Goal: Book appointment/travel/reservation

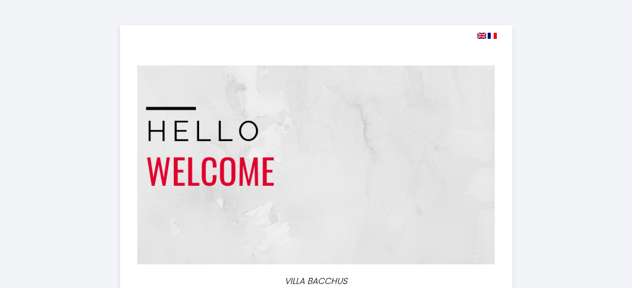
select select
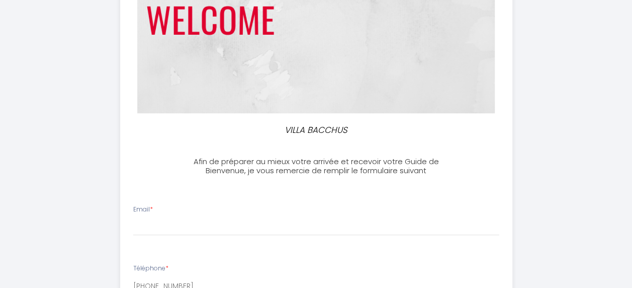
scroll to position [201, 0]
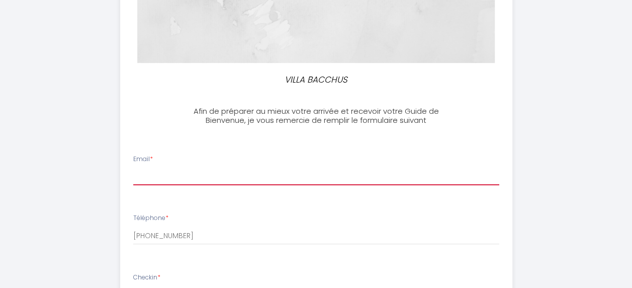
click at [172, 176] on input "Email *" at bounding box center [316, 176] width 366 height 18
type input "[EMAIL_ADDRESS][DOMAIN_NAME]"
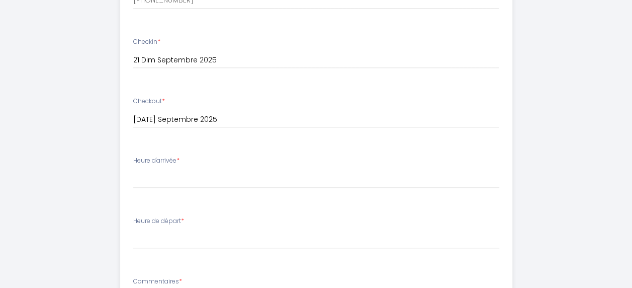
scroll to position [453, 0]
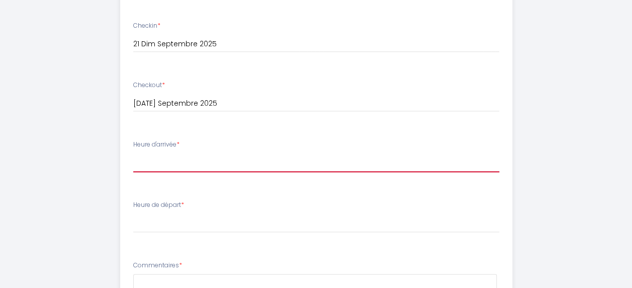
click at [145, 161] on select "16:00 16:30 17:00 17:30 18:00 18:30 19:00 19:30 20:00 20:30 21:00 21:30 22:00 2…" at bounding box center [316, 162] width 366 height 19
select select "18:00"
click at [133, 153] on select "16:00 16:30 17:00 17:30 18:00 18:30 19:00 19:30 20:00 20:30 21:00 21:30 22:00 2…" at bounding box center [316, 162] width 366 height 19
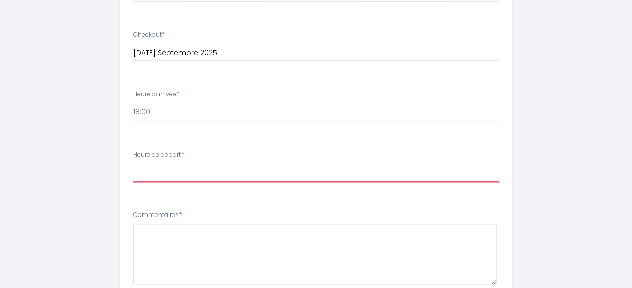
click at [143, 171] on select "00:00 00:30 01:00 01:30 02:00 02:30 03:00 03:30 04:00 04:30 05:00 05:30 06:00 0…" at bounding box center [316, 172] width 366 height 19
select select "10:00"
click at [133, 163] on select "00:00 00:30 01:00 01:30 02:00 02:30 03:00 03:30 04:00 04:30 05:00 05:30 06:00 0…" at bounding box center [316, 172] width 366 height 19
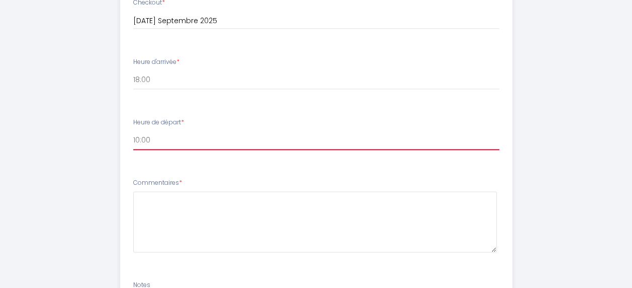
scroll to position [686, 0]
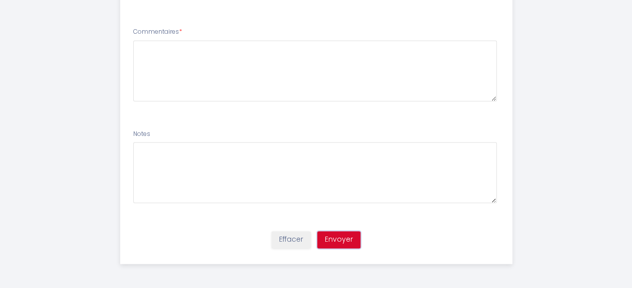
click at [342, 244] on button "Envoyer" at bounding box center [338, 239] width 43 height 17
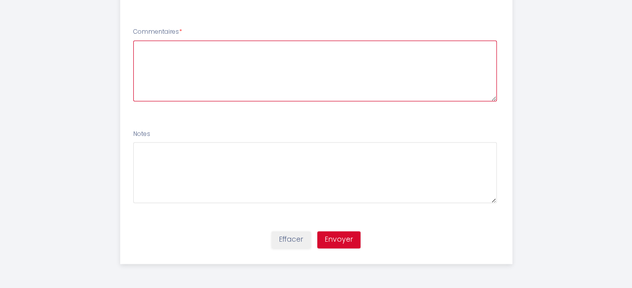
click at [175, 52] on textarea at bounding box center [315, 70] width 364 height 61
type textarea "RAS"
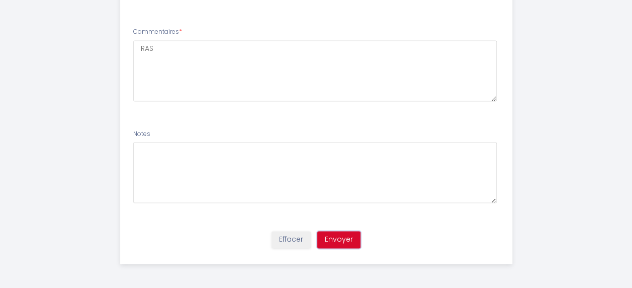
click at [338, 237] on button "Envoyer" at bounding box center [338, 239] width 43 height 17
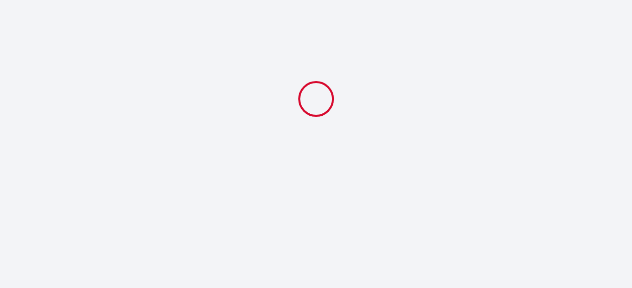
scroll to position [0, 0]
select select "18:00"
select select "10:00"
